Goal: Navigation & Orientation: Find specific page/section

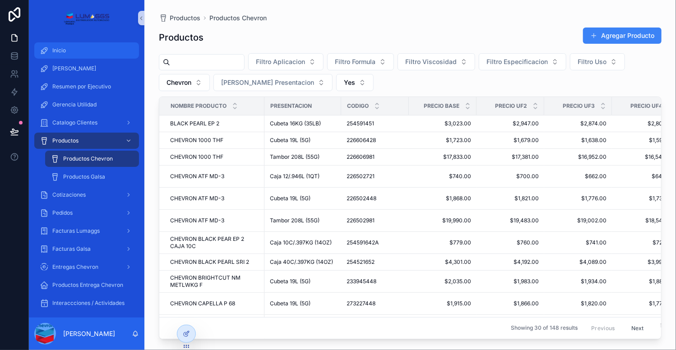
click at [61, 51] on span "Inicio" at bounding box center [59, 50] width 14 height 7
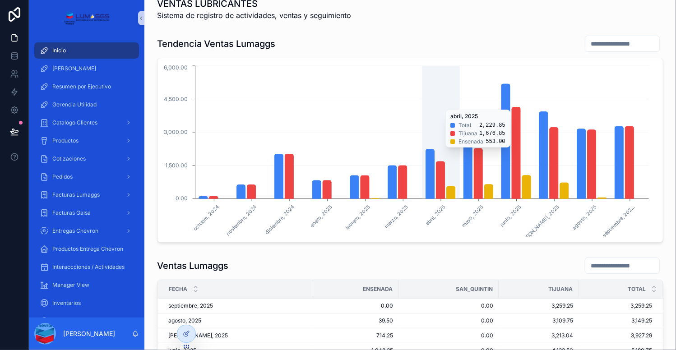
scroll to position [13, 0]
